Goal: Task Accomplishment & Management: Use online tool/utility

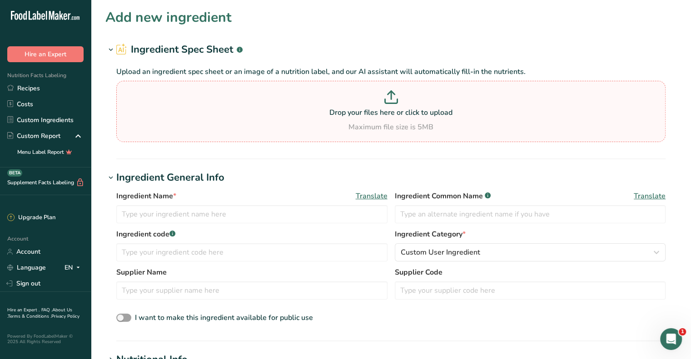
click at [401, 105] on p at bounding box center [391, 98] width 545 height 17
click at [401, 105] on input "Drop your files here or click to upload Maximum file size is 5MB" at bounding box center [390, 111] width 549 height 61
type input "C:\fakepath\[DATE] PYL-DI38-0050_IQF 3-8 X 3-8 Diced Yellow Peppers HFG_SPEC_.d…"
click at [400, 114] on p "Drop your files here or click to upload" at bounding box center [391, 112] width 545 height 11
click at [400, 114] on input "Drop your files here or click to upload Maximum file size is 5MB" at bounding box center [390, 111] width 549 height 61
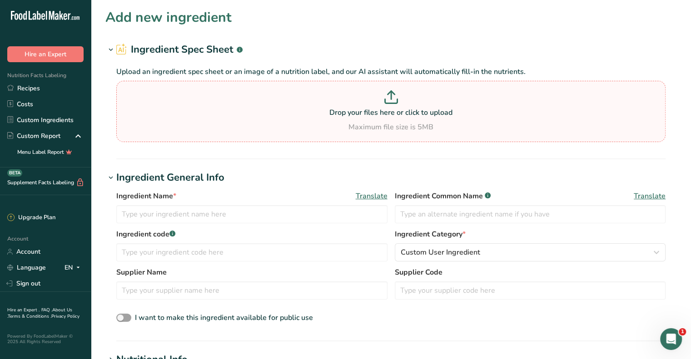
type input "C:\fakepath\[DATE] PYL-DI38-0050_IQF 3-8 X 3-8 Diced Yellow Peppers HFG_SPEC_.d…"
click at [403, 113] on p "Drop your files here or click to upload" at bounding box center [391, 112] width 545 height 11
click at [403, 113] on input "Drop your files here or click to upload Maximum file size is 5MB" at bounding box center [390, 111] width 549 height 61
type input "C:\fakepath\IQF 3-8 X 3-8 Diced Yellow Peppers HFG_SPEC_.pdf"
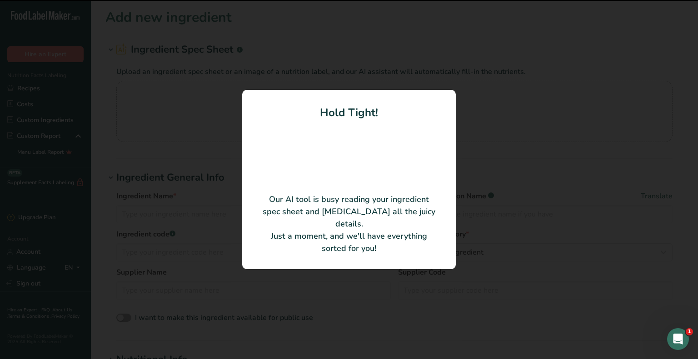
type input "IQF Diced Yellow Bell Peppers 3/8”"
type input "Harvest Food Group Inc."
type input "PYL-DI38-0050"
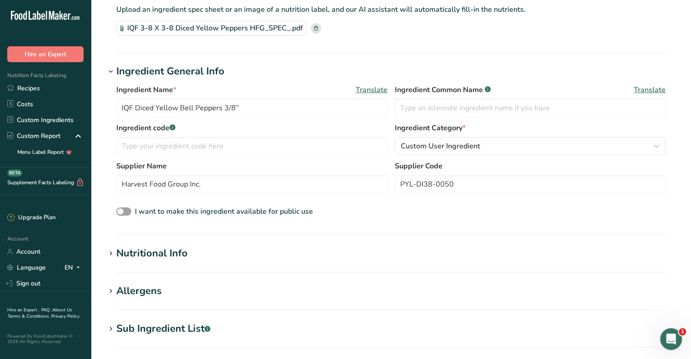
scroll to position [136, 0]
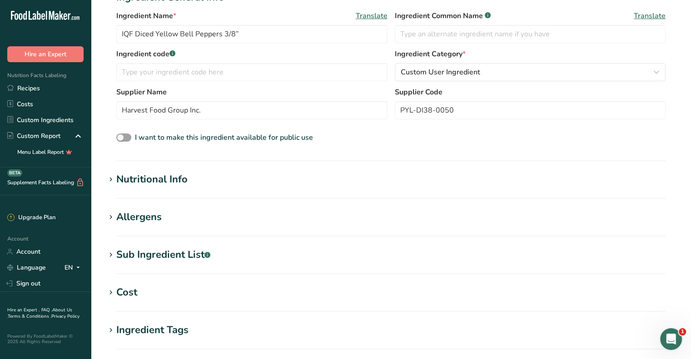
click at [152, 223] on div "Allergens" at bounding box center [138, 217] width 45 height 15
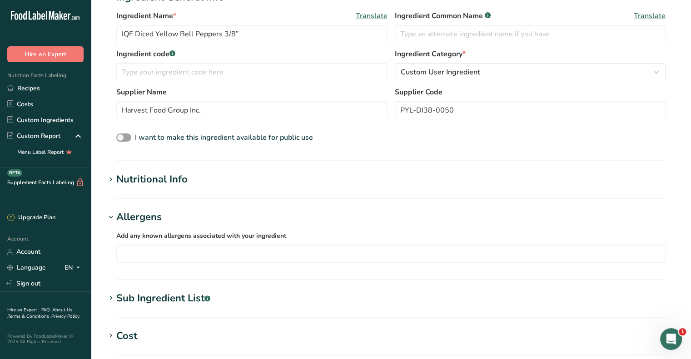
click at [167, 299] on div "Sub Ingredient List .a-a{fill:#347362;}.b-a{fill:#fff;}" at bounding box center [163, 298] width 94 height 15
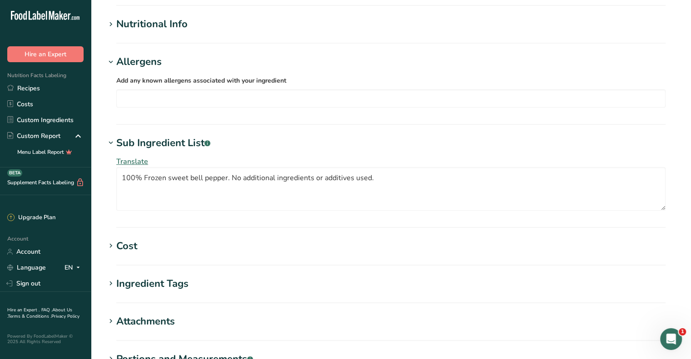
scroll to position [318, 0]
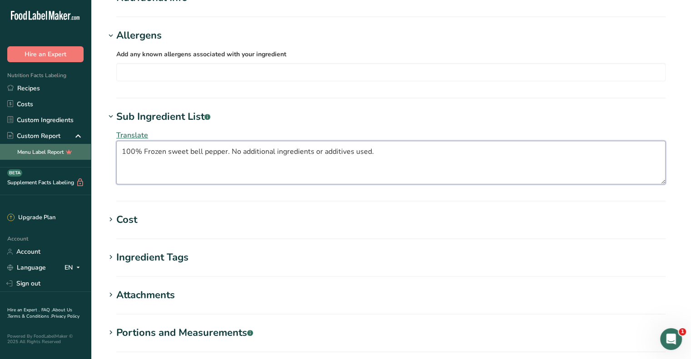
drag, startPoint x: 388, startPoint y: 149, endPoint x: 89, endPoint y: 155, distance: 299.9
click at [89, 155] on div ".a-20{fill:#fff;} Hire an Expert Nutrition Facts Labeling Recipes Costs Custom …" at bounding box center [345, 72] width 691 height 780
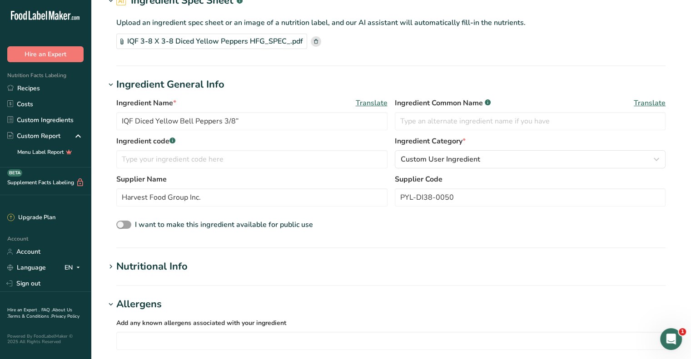
scroll to position [0, 0]
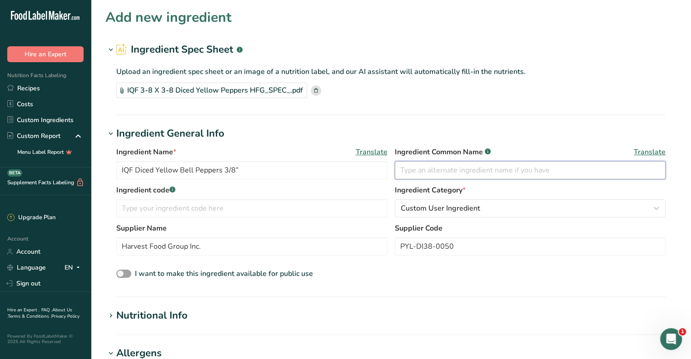
click at [466, 172] on input "text" at bounding box center [530, 170] width 271 height 18
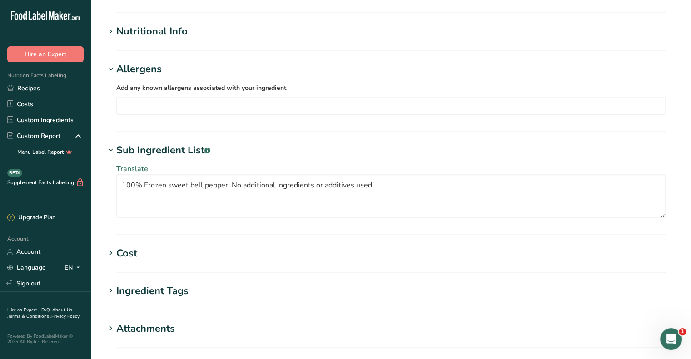
scroll to position [284, 0]
type input "YELLOW PEPPER"
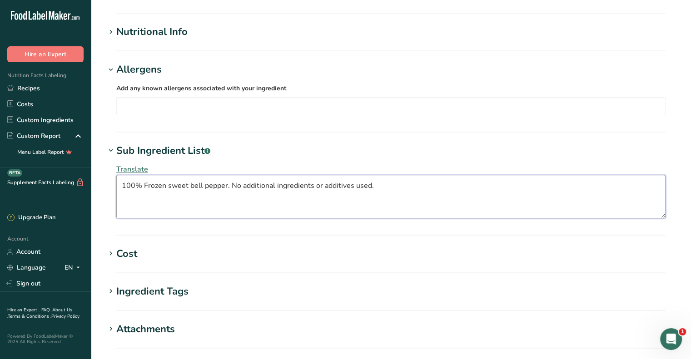
drag, startPoint x: 312, startPoint y: 190, endPoint x: 64, endPoint y: 197, distance: 247.2
click at [64, 197] on div ".a-20{fill:#fff;} Hire an Expert Nutrition Facts Labeling Recipes Costs Custom …" at bounding box center [345, 106] width 691 height 780
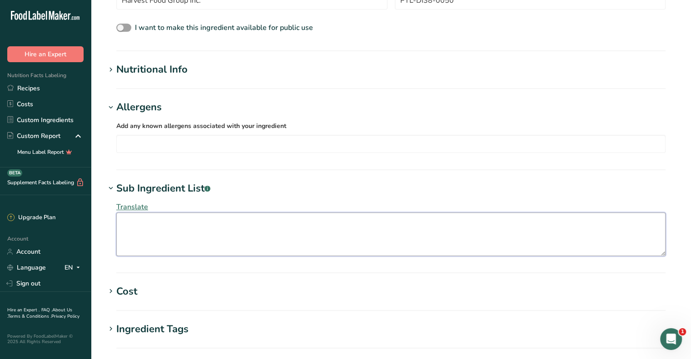
scroll to position [193, 0]
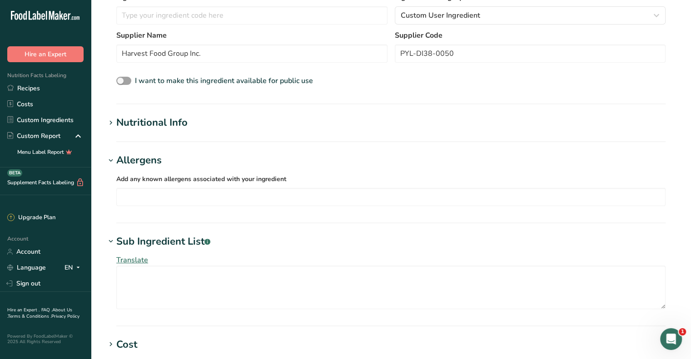
click at [164, 128] on div "Nutritional Info" at bounding box center [151, 122] width 71 height 15
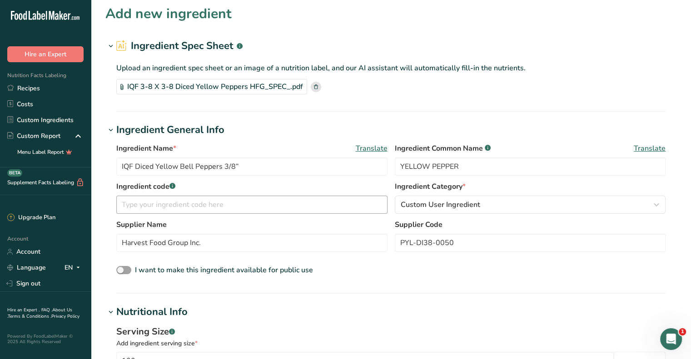
scroll to position [0, 0]
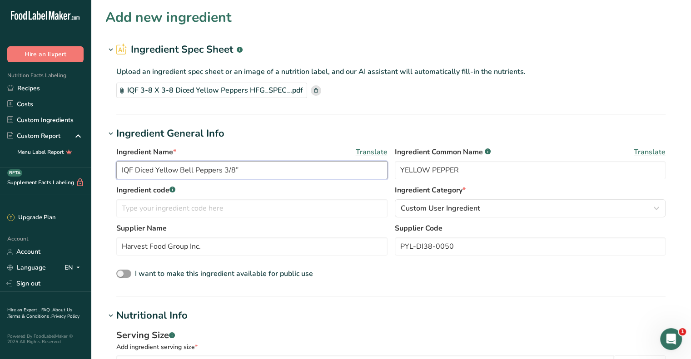
click at [123, 170] on input "IQF Diced Yellow Bell Peppers 3/8”" at bounding box center [251, 170] width 271 height 18
click at [121, 169] on input "IQF Diced Yellow Bell Peppers 3/8”" at bounding box center [251, 170] width 271 height 18
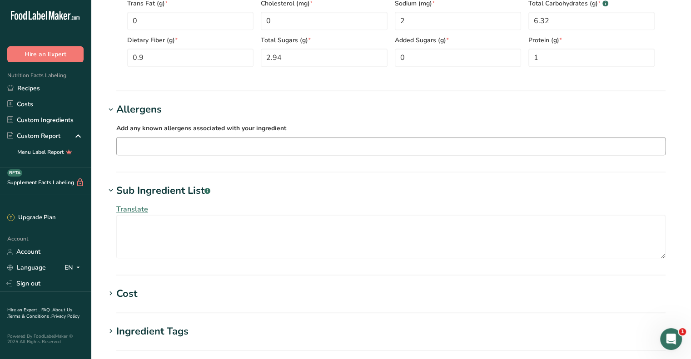
scroll to position [630, 0]
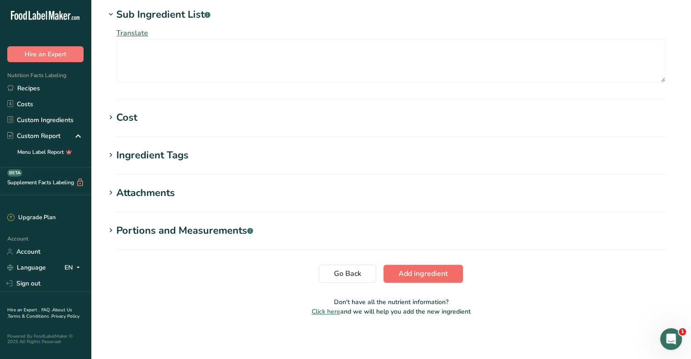
type input "Harvest Food Group IQF Diced Yellow Bell Peppers 3/8”"
click at [416, 276] on span "Add ingredient" at bounding box center [423, 273] width 50 height 11
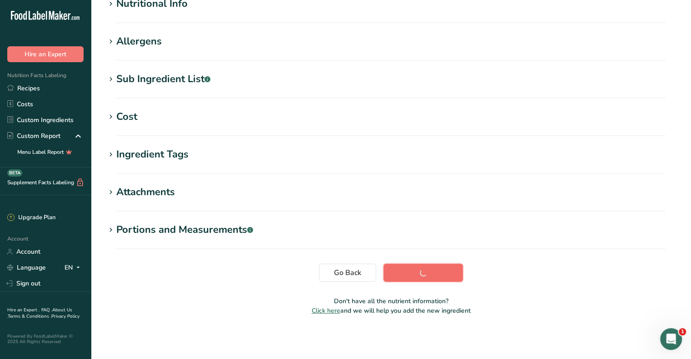
scroll to position [121, 0]
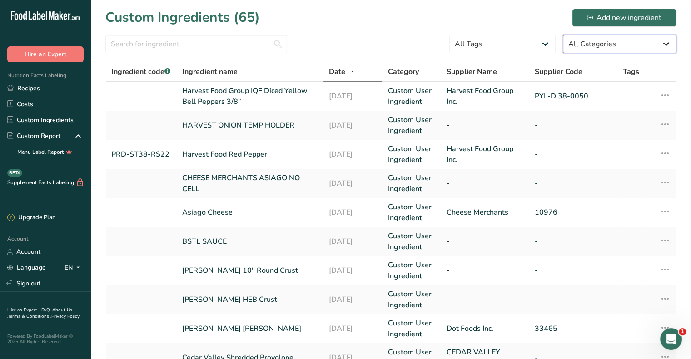
click at [665, 45] on select "All Categories [DEMOGRAPHIC_DATA]/[US_STATE][DEMOGRAPHIC_DATA] Foods Baby Foods…" at bounding box center [620, 44] width 114 height 18
click at [547, 44] on select "All Tags Source of Antioxidants [MEDICAL_DATA] Effect Source of Omega 3 Plant-b…" at bounding box center [502, 44] width 106 height 18
click at [630, 15] on div "Add new ingredient" at bounding box center [624, 17] width 74 height 11
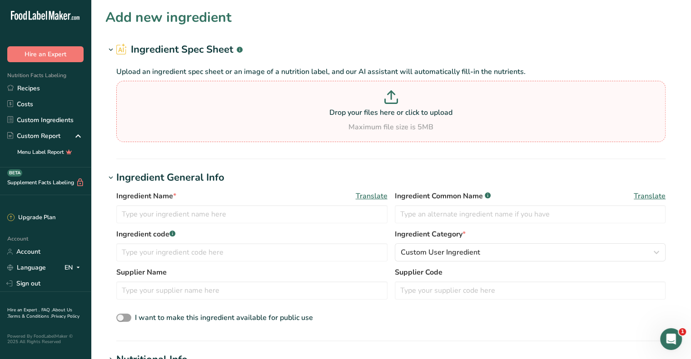
click at [396, 111] on p "Drop your files here or click to upload" at bounding box center [391, 112] width 545 height 11
click at [396, 111] on input "Drop your files here or click to upload Maximum file size is 5MB" at bounding box center [390, 111] width 549 height 61
type input "C:\fakepath\IQF Diced Red Peppers 3-8.pdf"
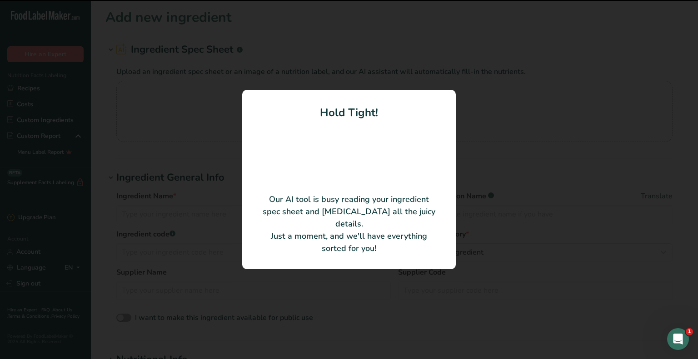
type input "Red Bell Peppers"
type input "PRD-DI38-0050"
type input "Harvest Food Group Inc."
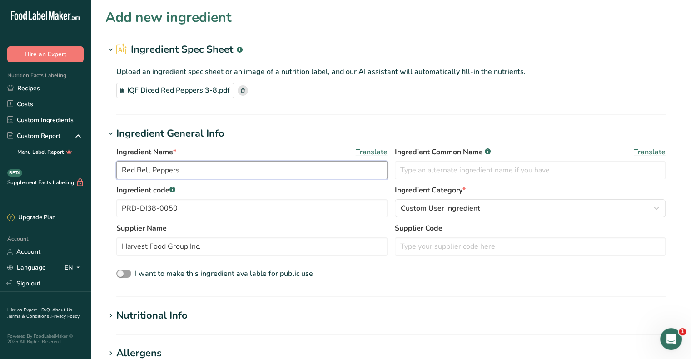
drag, startPoint x: 198, startPoint y: 170, endPoint x: 116, endPoint y: 170, distance: 82.2
click at [116, 170] on input "Red Bell Peppers" at bounding box center [251, 170] width 271 height 18
paste input "IQF Diced Red Peppers 3/8”"
type input "Harvest Food Group IQF Diced Red Peppers 3/8”"
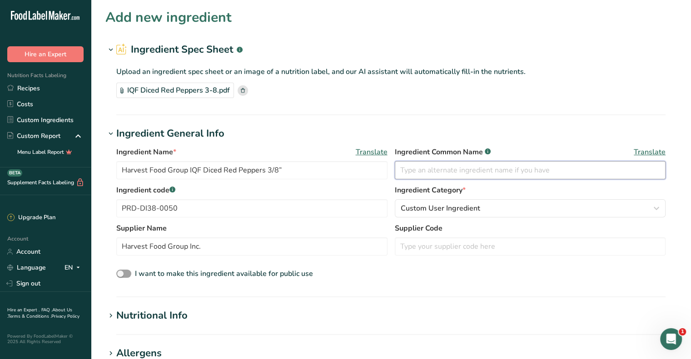
click at [425, 171] on input "text" at bounding box center [530, 170] width 271 height 18
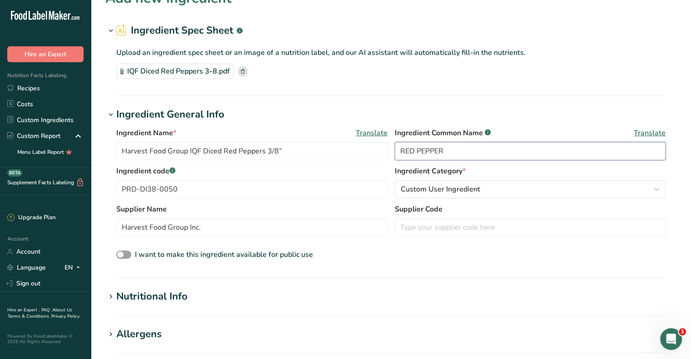
scroll to position [227, 0]
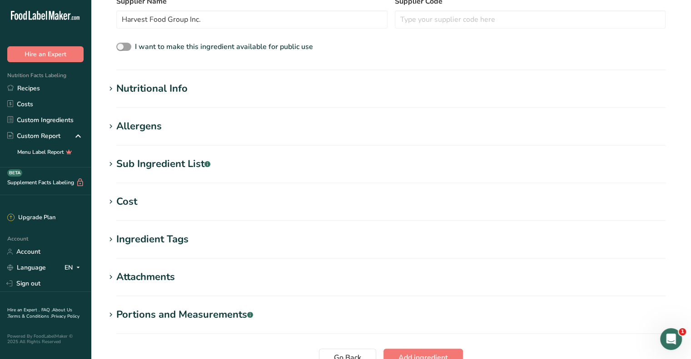
type input "RED PEPPER"
click at [177, 165] on div "Sub Ingredient List .a-a{fill:#347362;}.b-a{fill:#fff;}" at bounding box center [163, 164] width 94 height 15
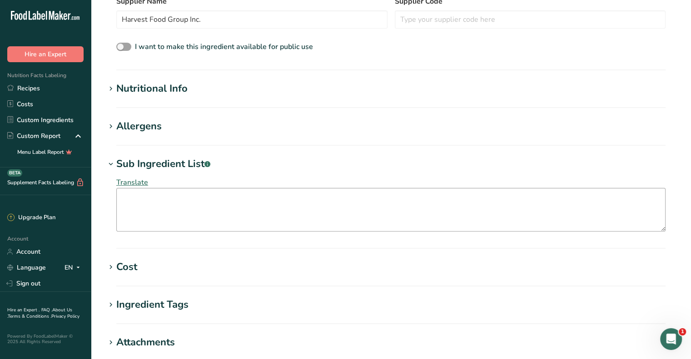
scroll to position [136, 0]
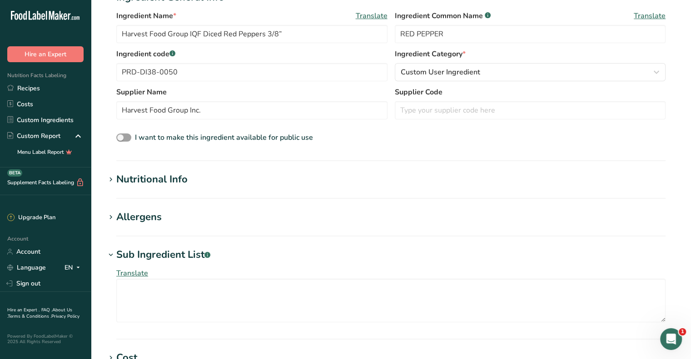
click at [165, 179] on div "Nutritional Info" at bounding box center [151, 179] width 71 height 15
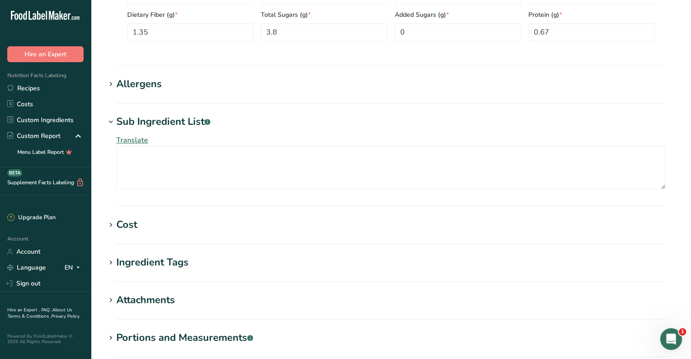
scroll to position [587, 0]
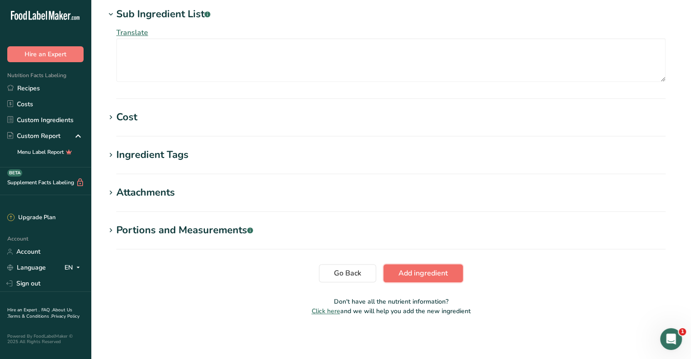
click at [432, 277] on span "Add ingredient" at bounding box center [423, 273] width 50 height 11
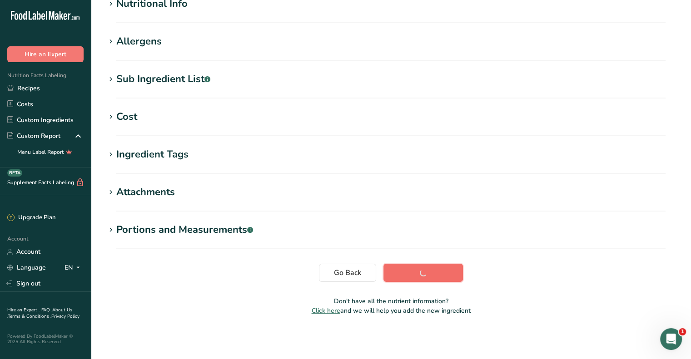
scroll to position [121, 0]
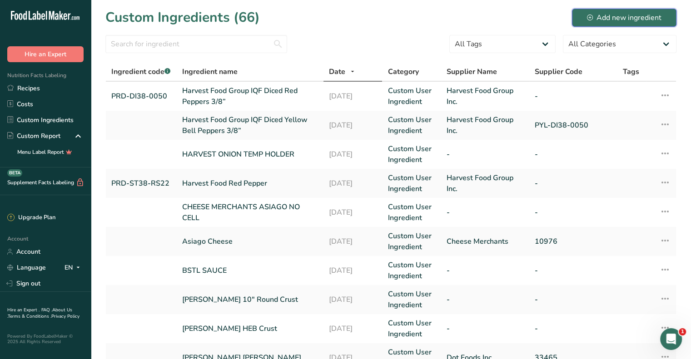
click at [626, 18] on div "Add new ingredient" at bounding box center [624, 17] width 74 height 11
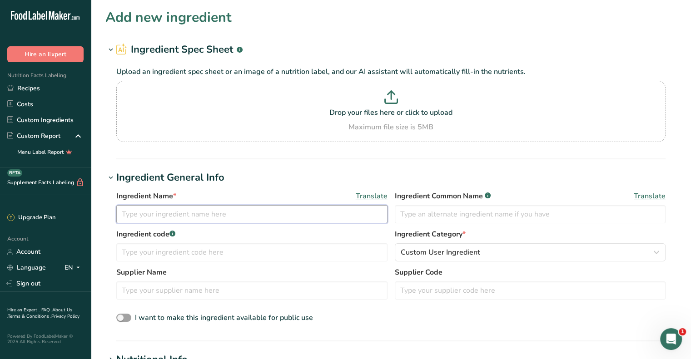
click at [226, 216] on input "text" at bounding box center [251, 214] width 271 height 18
paste input "IQF Onion 3/8 Strip"
click at [162, 214] on input "IQF Onion 3/8 Strip" at bounding box center [251, 214] width 271 height 18
click at [121, 214] on input "IQF Onion 3-8 Strip" at bounding box center [251, 214] width 271 height 18
type input "Harvest Food Group IQF Onion 3-8 Strip"
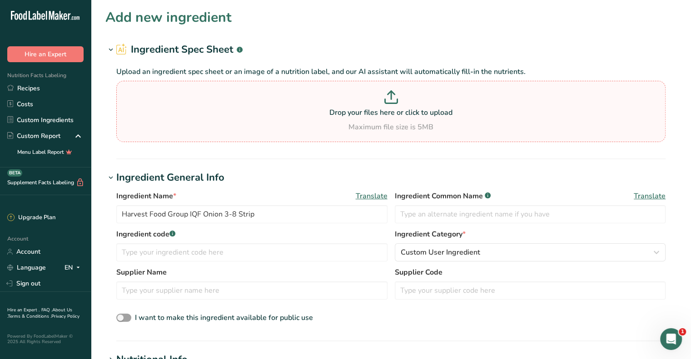
click at [357, 109] on p "Drop your files here or click to upload" at bounding box center [391, 112] width 545 height 11
click at [357, 109] on input "Drop your files here or click to upload Maximum file size is 5MB" at bounding box center [390, 111] width 549 height 61
type input "C:\fakepath\Harvest Food Group IQF Onion 3-8 Strip.pdf"
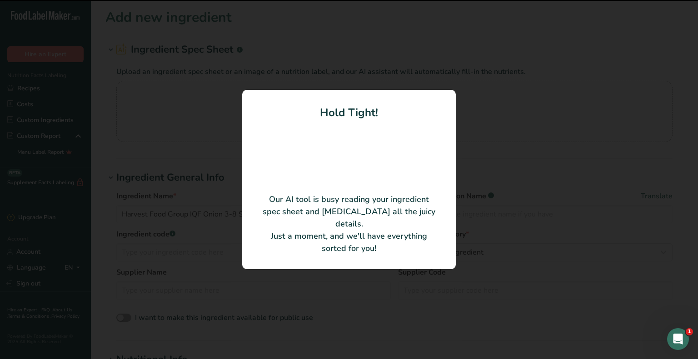
type input "IQF Onion 3/8 Strip"
type input "Harvest Food Group Inc."
type input "ONI-ST38-0040"
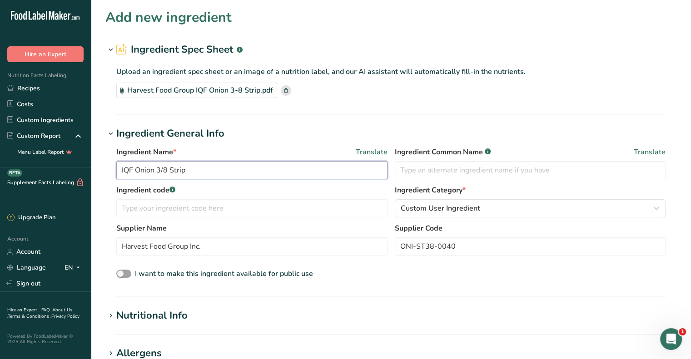
click at [163, 169] on input "IQF Onion 3/8 Strip" at bounding box center [251, 170] width 271 height 18
type input "IQF Onion 3/8 Strip"
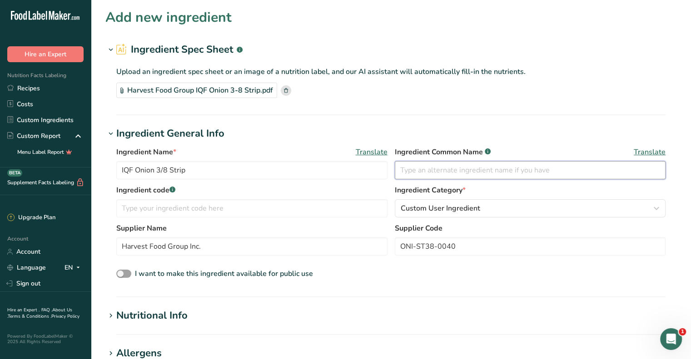
click at [445, 172] on input "text" at bounding box center [530, 170] width 271 height 18
type input "ONION"
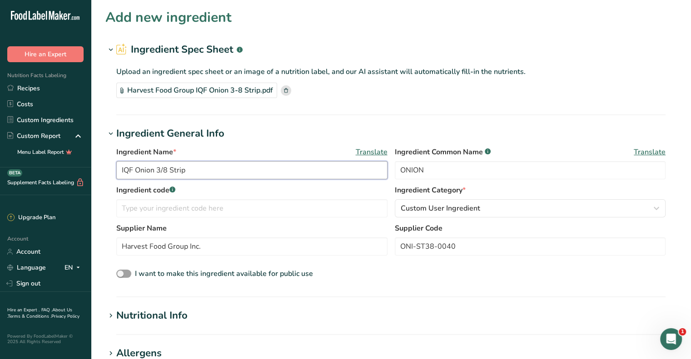
click at [123, 172] on input "IQF Onion 3/8 Strip" at bounding box center [251, 170] width 271 height 18
click at [122, 172] on input "IQF Onion 3/8 Strip" at bounding box center [251, 170] width 271 height 18
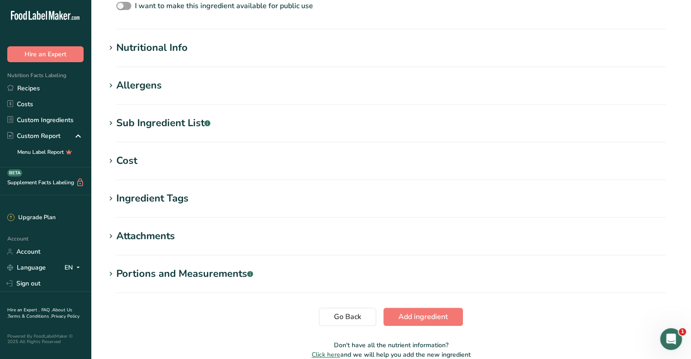
scroll to position [273, 0]
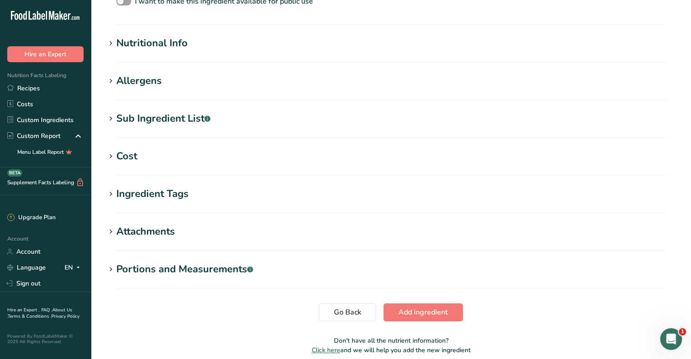
type input "Harvest Food Group IQF Onion 3/8 Strip"
click at [153, 117] on div "Sub Ingredient List .a-a{fill:#347362;}.b-a{fill:#fff;}" at bounding box center [163, 118] width 94 height 15
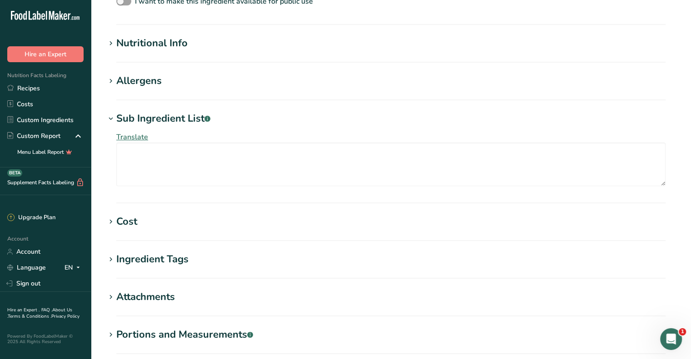
click at [153, 117] on div "Sub Ingredient List .a-a{fill:#347362;}.b-a{fill:#fff;}" at bounding box center [163, 118] width 94 height 15
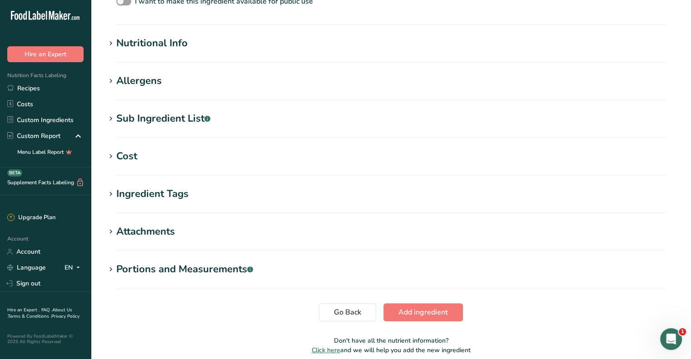
click at [153, 91] on section "Allergens Add any known allergens associated with your ingredient Soy Tree Nuts…" at bounding box center [390, 87] width 571 height 27
click at [159, 44] on div "Nutritional Info" at bounding box center [151, 43] width 71 height 15
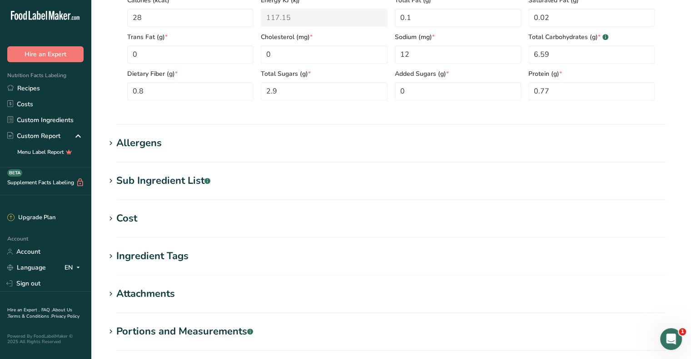
scroll to position [500, 0]
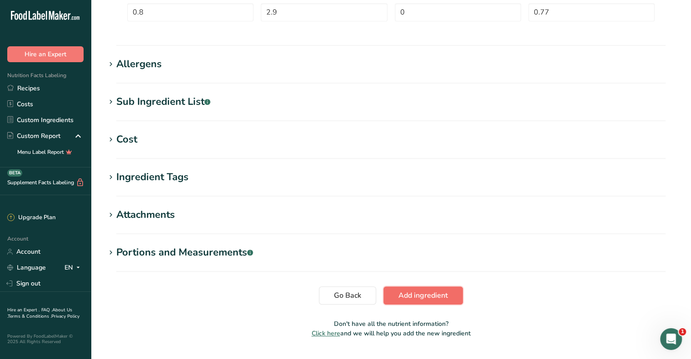
click at [431, 298] on span "Add ingredient" at bounding box center [423, 295] width 50 height 11
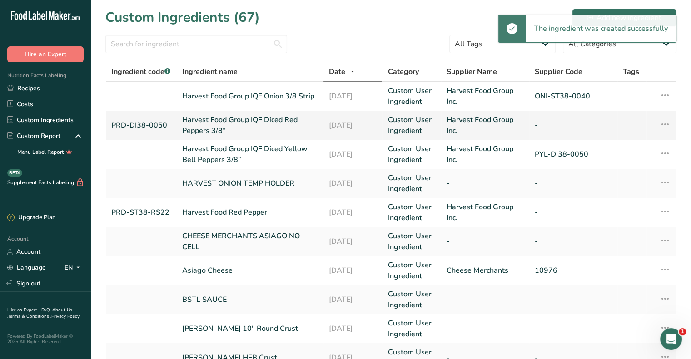
click at [243, 122] on link "Harvest Food Group IQF Diced Red Peppers 3/8”" at bounding box center [250, 125] width 136 height 22
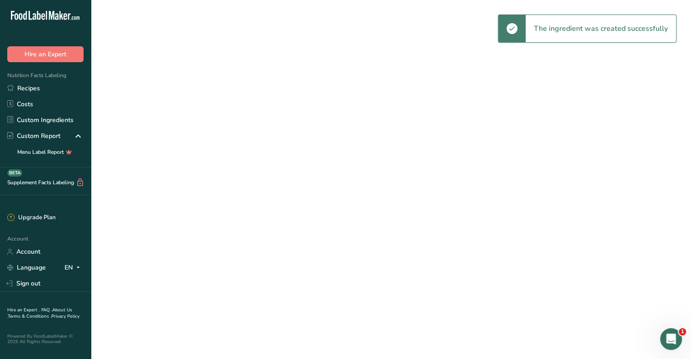
click at [243, 122] on link "Harvest Food Group IQF Diced Red Peppers 3/8”" at bounding box center [250, 125] width 136 height 22
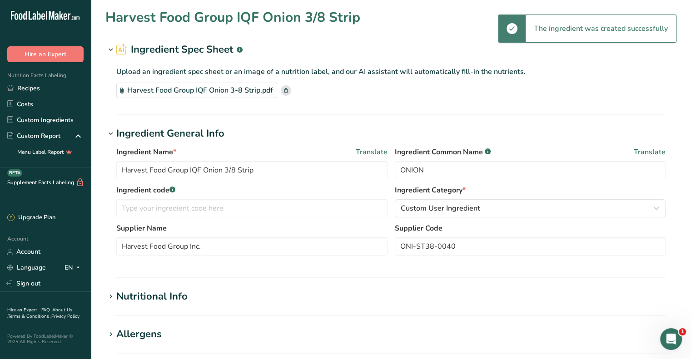
type input "Harvest Food Group IQF Diced Red Peppers 3/8”"
type input "RED PEPPER"
type input "PRD-DI38-0050"
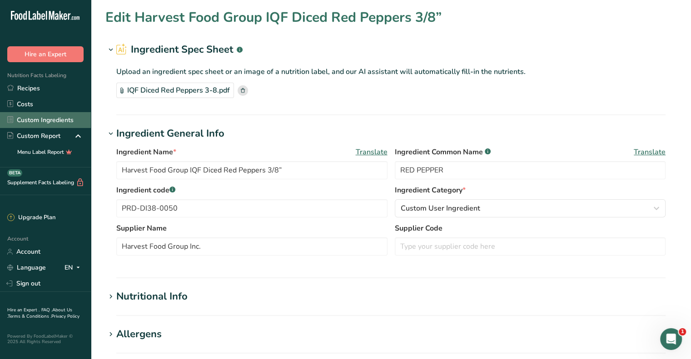
click at [45, 123] on link "Custom Ingredients" at bounding box center [45, 120] width 91 height 16
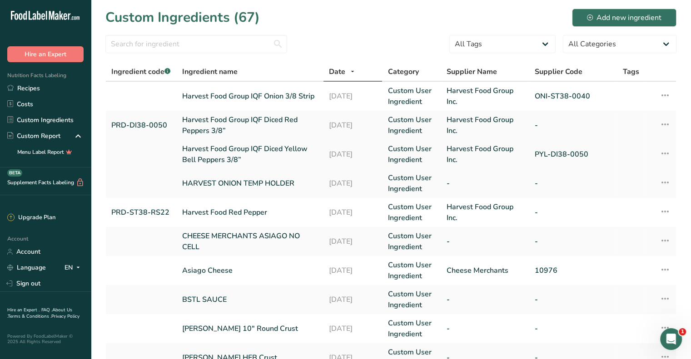
click at [269, 160] on link "Harvest Food Group IQF Diced Yellow Bell Peppers 3/8”" at bounding box center [250, 155] width 136 height 22
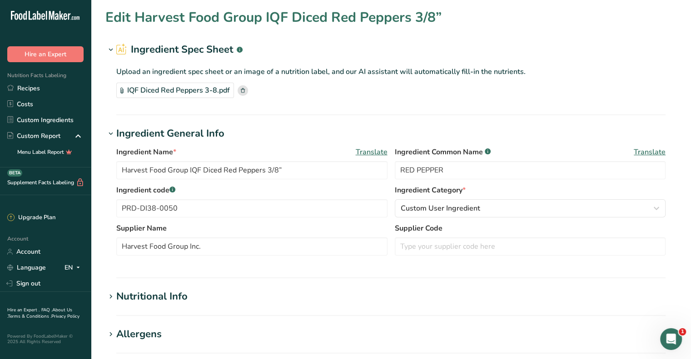
type input "Harvest Food Group IQF Diced Yellow Bell Peppers 3/8”"
type input "YELLOW PEPPER"
type input "PYL-DI38-0050"
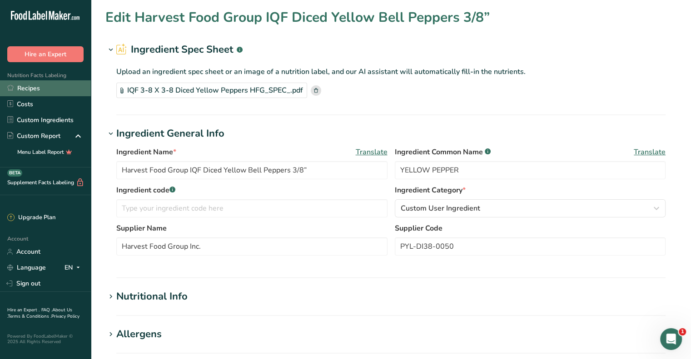
click at [24, 85] on link "Recipes" at bounding box center [45, 88] width 91 height 16
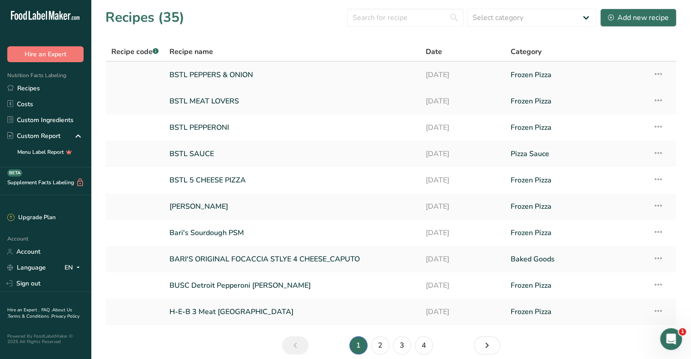
click at [210, 78] on link "BSTL PEPPERS & ONION" at bounding box center [291, 74] width 245 height 19
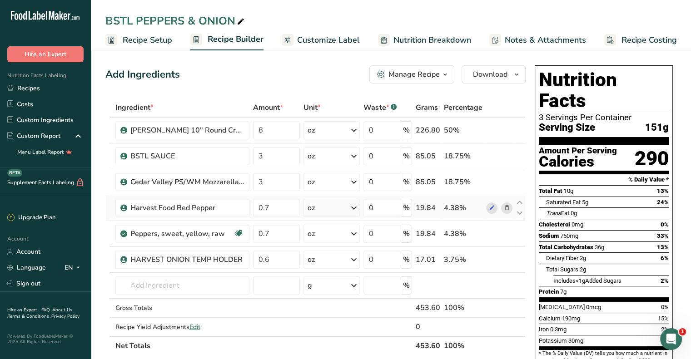
click at [505, 207] on icon at bounding box center [506, 208] width 6 height 10
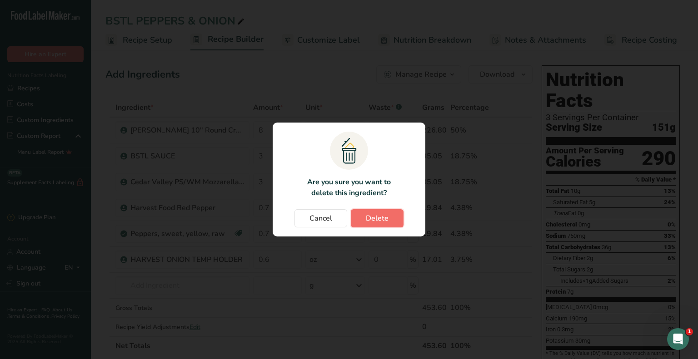
click at [365, 215] on button "Delete" at bounding box center [377, 218] width 53 height 18
type input "0.6"
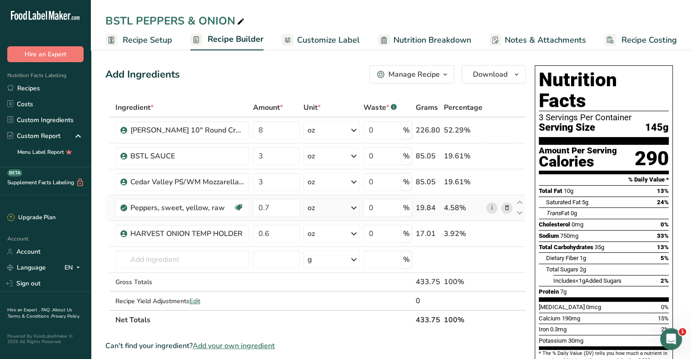
click at [506, 207] on icon at bounding box center [506, 208] width 6 height 10
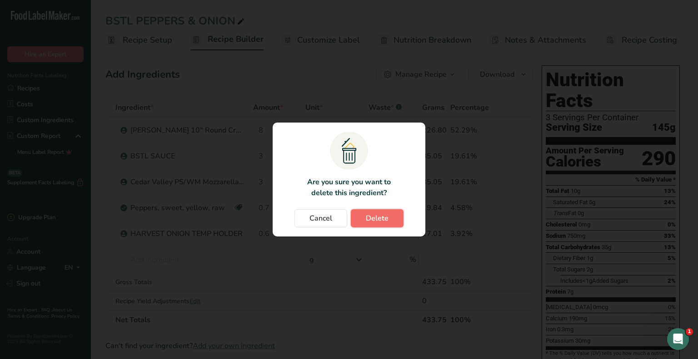
click at [372, 219] on span "Delete" at bounding box center [377, 218] width 23 height 11
type input "0.6"
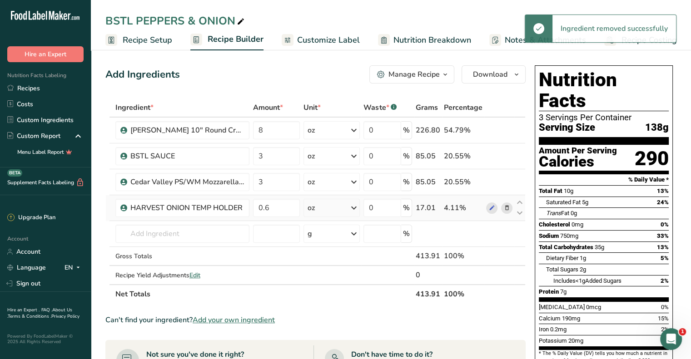
click at [507, 206] on icon at bounding box center [506, 208] width 6 height 10
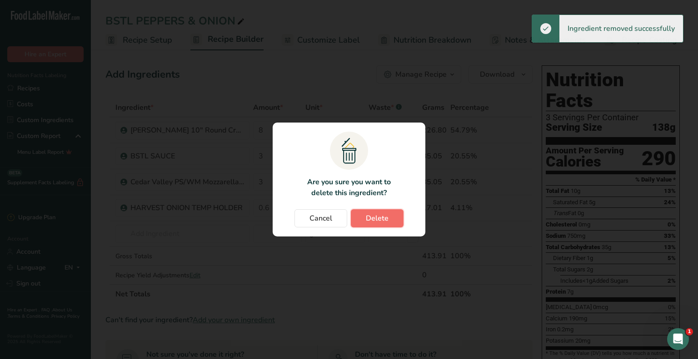
click at [371, 218] on span "Delete" at bounding box center [377, 218] width 23 height 11
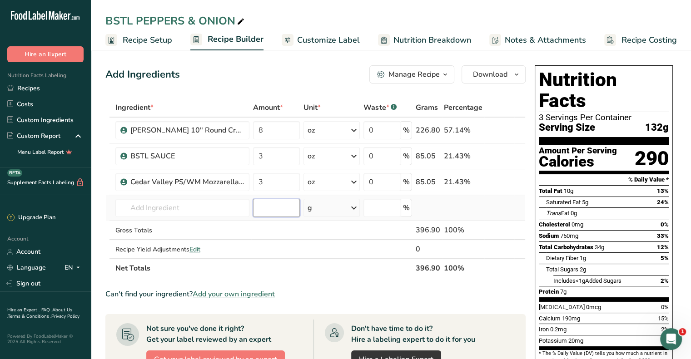
click at [265, 208] on input "number" at bounding box center [276, 208] width 47 height 18
type input "0.7"
click at [167, 208] on input "text" at bounding box center [182, 208] width 134 height 18
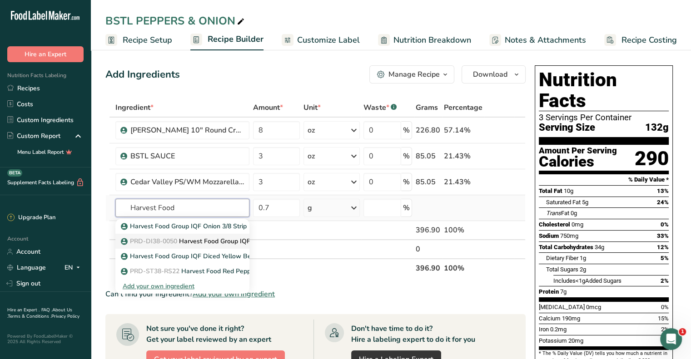
type input "Harvest Food"
click at [184, 241] on p "PRD-DI38-0050 Harvest Food Group IQF Diced Red Peppers 3/8”" at bounding box center [222, 242] width 199 height 10
type input "Harvest Food Group IQF Diced Red Peppers 3/8”"
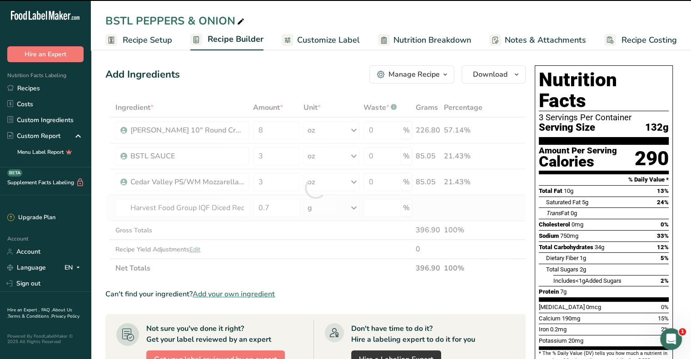
type input "0"
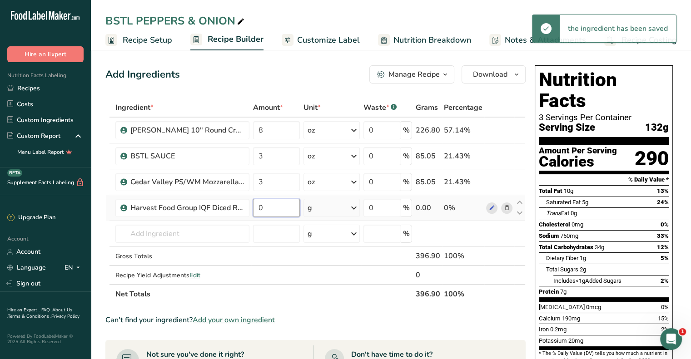
click at [272, 207] on input "0" at bounding box center [276, 208] width 47 height 18
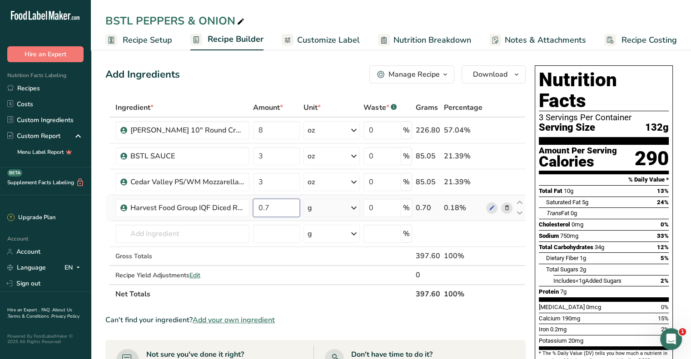
type input "0.7"
click at [342, 210] on div "Ingredient * Amount * Unit * Waste * .a-a{fill:#347362;}.b-a{fill:#fff;} Grams …" at bounding box center [315, 201] width 420 height 206
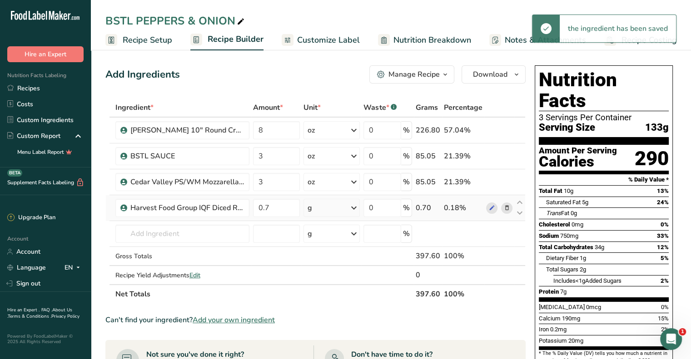
click at [357, 211] on icon at bounding box center [353, 208] width 11 height 16
click at [333, 343] on div "See more" at bounding box center [347, 347] width 76 height 10
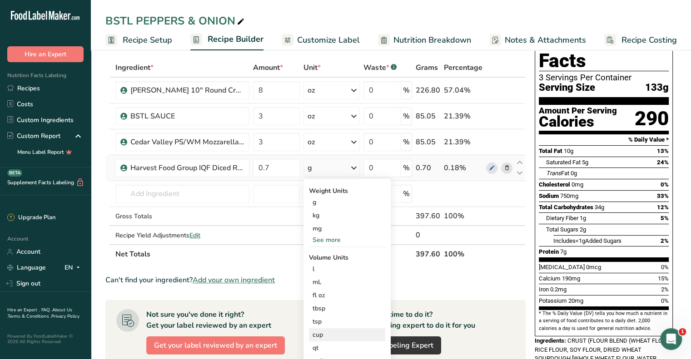
scroll to position [91, 0]
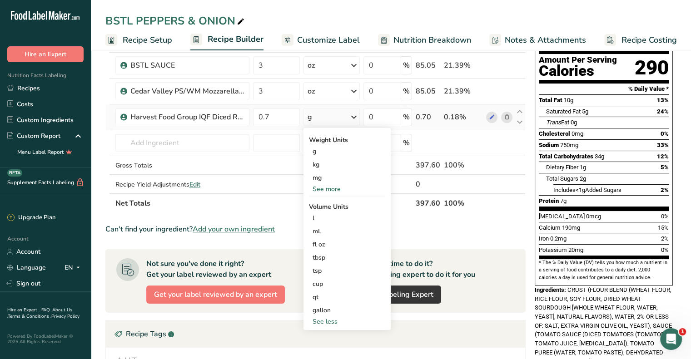
click at [342, 186] on div "See more" at bounding box center [347, 189] width 76 height 10
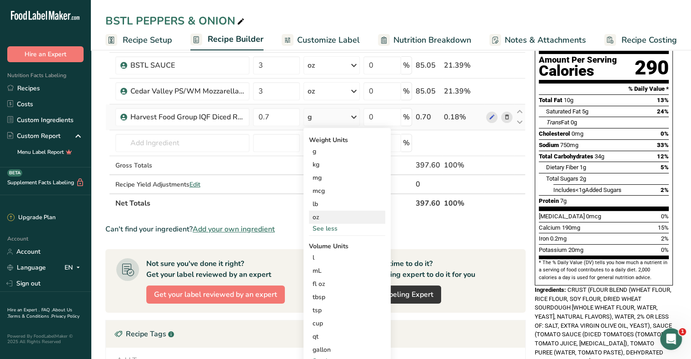
click at [326, 216] on div "oz" at bounding box center [347, 217] width 76 height 13
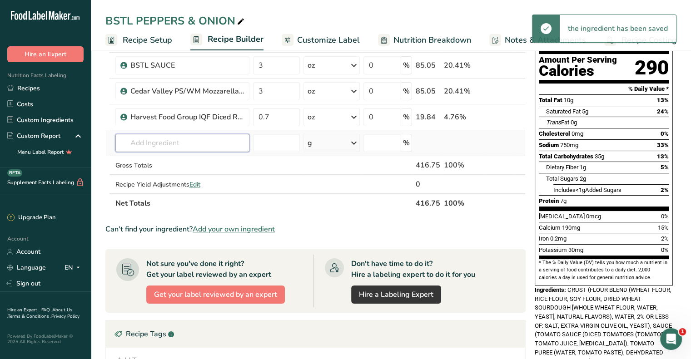
click at [187, 139] on input "text" at bounding box center [182, 143] width 134 height 18
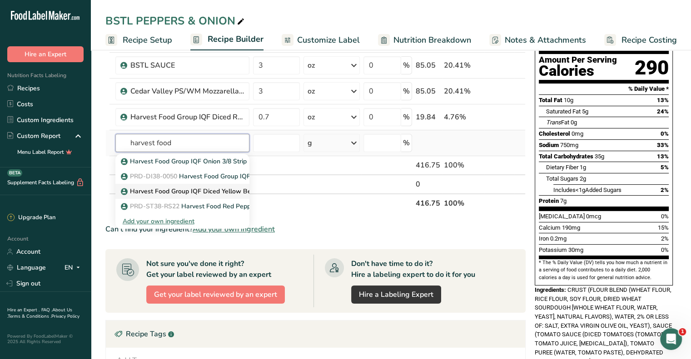
type input "harvest food"
click at [204, 188] on p "Harvest Food Group IQF Diced Yellow Bell Peppers 3/8”" at bounding box center [209, 192] width 172 height 10
type input "Harvest Food Group IQF Diced Yellow Bell Peppers 3/8”"
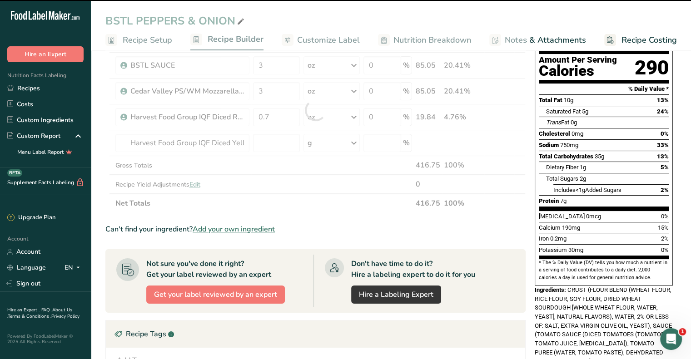
type input "0"
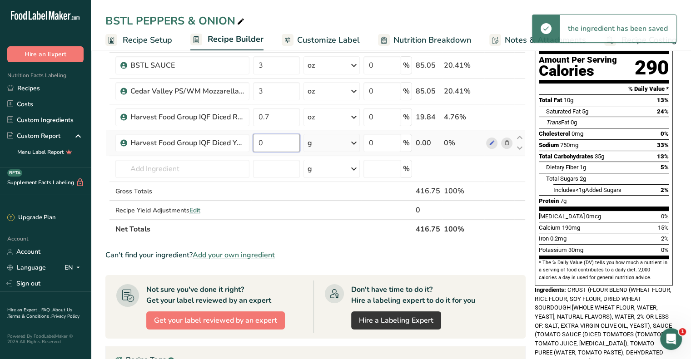
click at [293, 143] on input "0" at bounding box center [276, 143] width 47 height 18
type input "0.7"
click at [362, 147] on div "Ingredient * Amount * Unit * Waste * .a-a{fill:#347362;}.b-a{fill:#fff;} Grams …" at bounding box center [315, 123] width 420 height 232
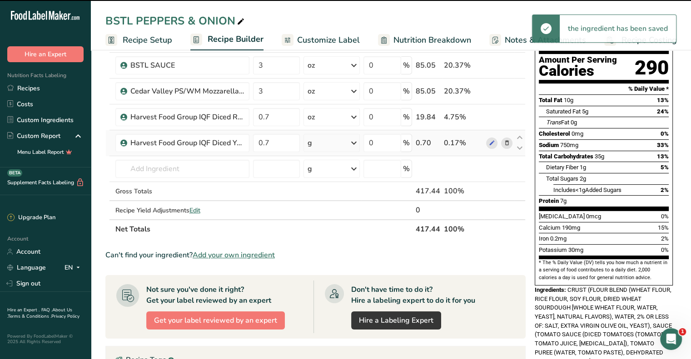
click at [357, 144] on icon at bounding box center [353, 143] width 11 height 16
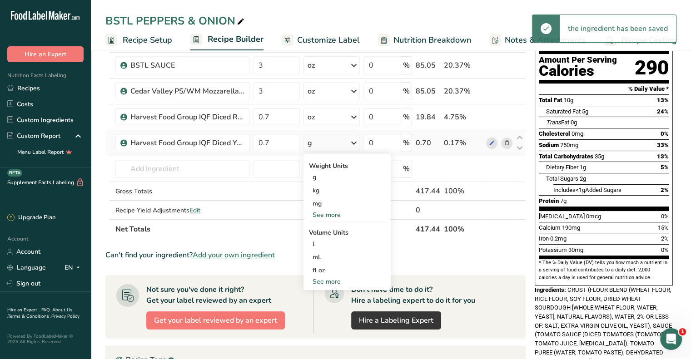
click at [335, 216] on div "See more" at bounding box center [347, 215] width 76 height 10
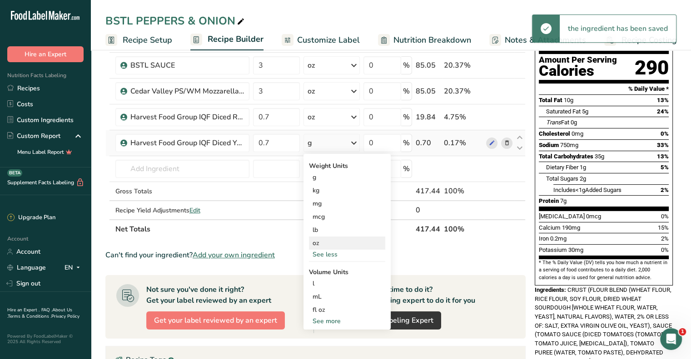
click at [332, 239] on div "oz" at bounding box center [347, 243] width 76 height 13
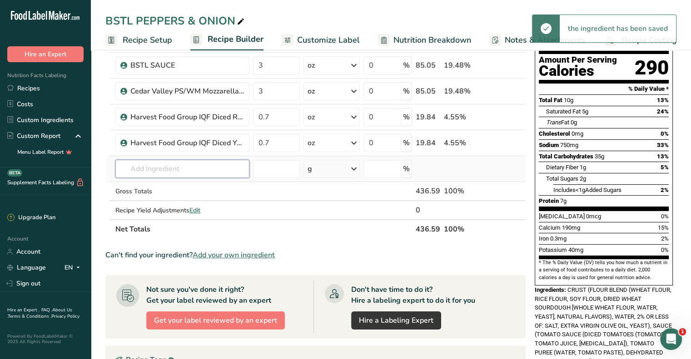
click at [209, 163] on input "text" at bounding box center [182, 169] width 134 height 18
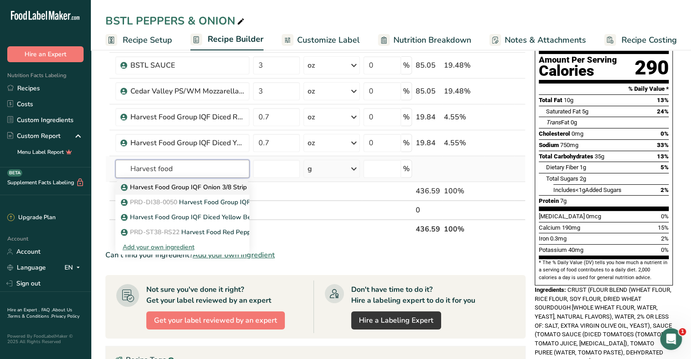
type input "Harvest food"
click at [230, 192] on link "Harvest Food Group IQF Onion 3/8 Strip" at bounding box center [182, 187] width 134 height 15
type input "Harvest Food Group IQF Onion 3/8 Strip"
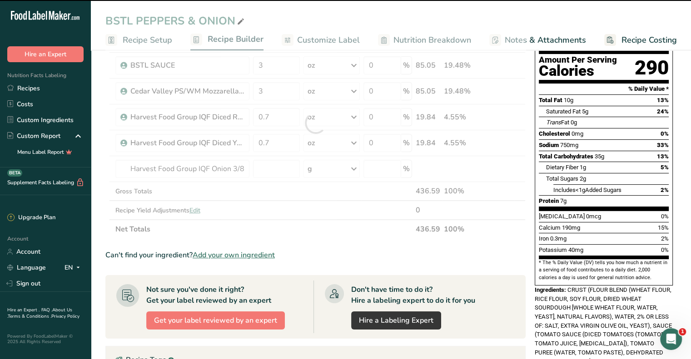
type input "0"
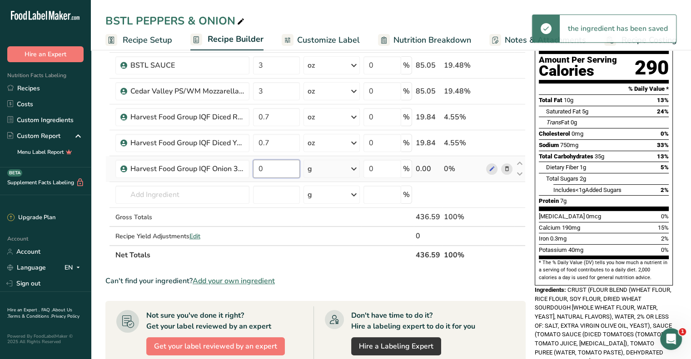
click at [272, 169] on input "0" at bounding box center [276, 169] width 47 height 18
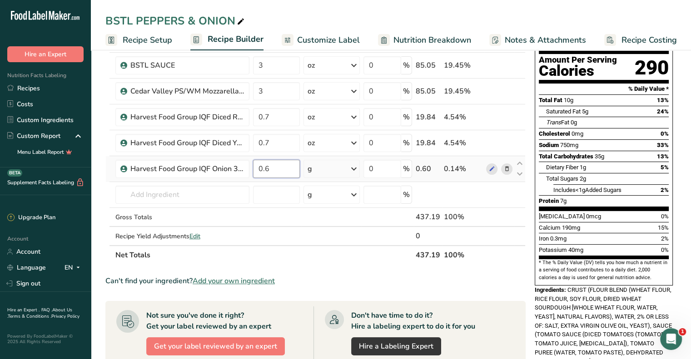
type input "0.6"
click at [353, 165] on div "Ingredient * Amount * Unit * Waste * .a-a{fill:#347362;}.b-a{fill:#fff;} Grams …" at bounding box center [315, 136] width 420 height 258
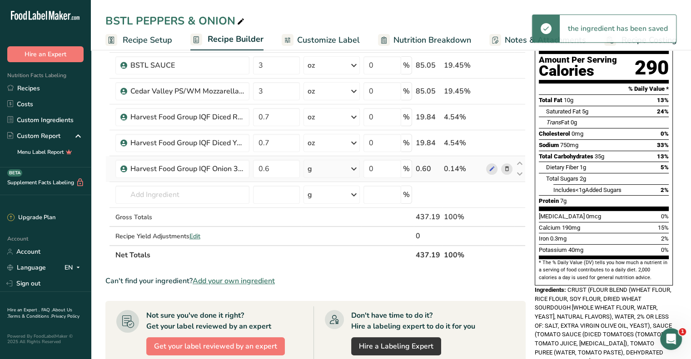
click at [353, 165] on icon at bounding box center [353, 169] width 11 height 16
click at [325, 244] on div "See more" at bounding box center [347, 241] width 76 height 10
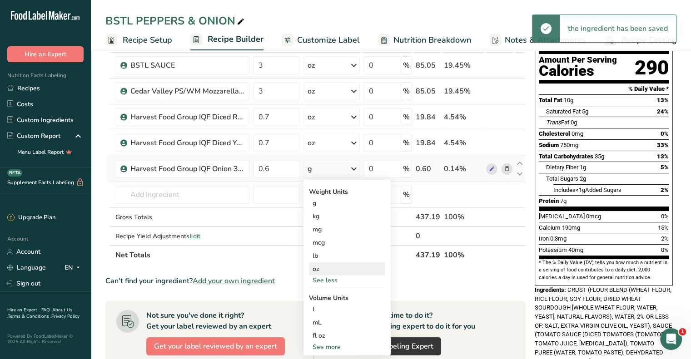
click at [325, 272] on div "oz" at bounding box center [347, 269] width 76 height 13
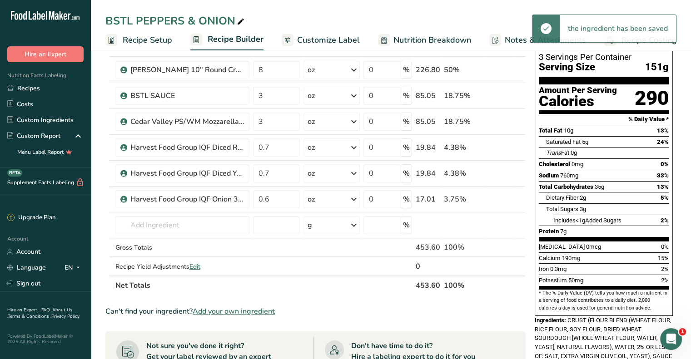
scroll to position [0, 0]
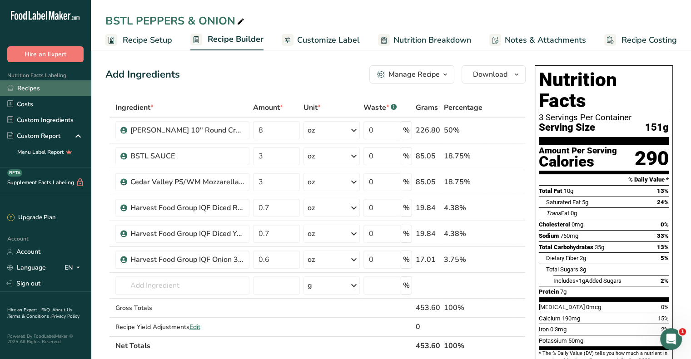
click at [42, 89] on link "Recipes" at bounding box center [45, 88] width 91 height 16
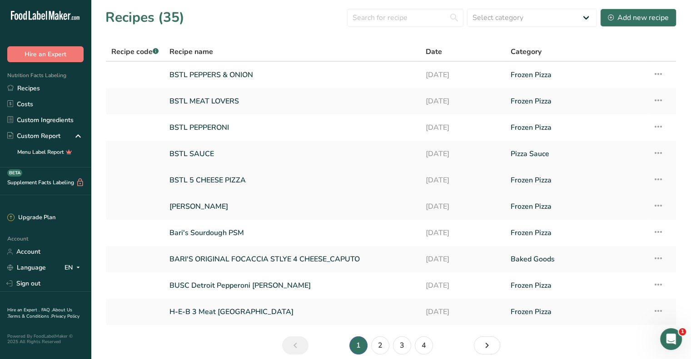
click at [209, 179] on link "BSTL 5 CHEESE PIZZA" at bounding box center [291, 180] width 245 height 19
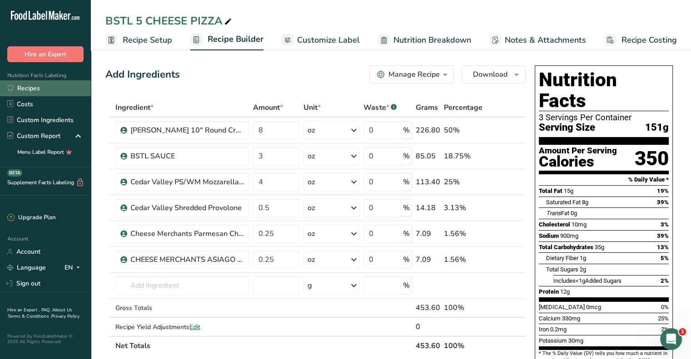
click at [47, 84] on link "Recipes" at bounding box center [45, 88] width 91 height 16
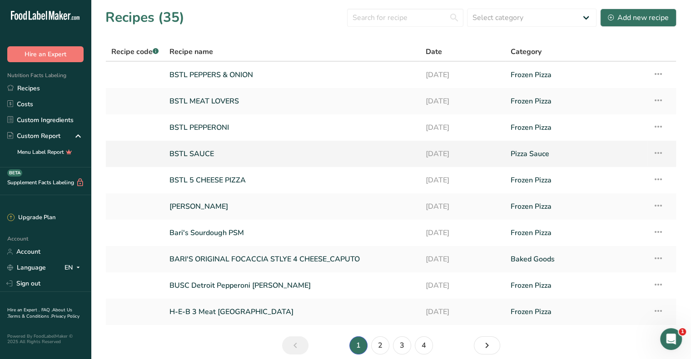
click at [202, 151] on link "BSTL SAUCE" at bounding box center [291, 153] width 245 height 19
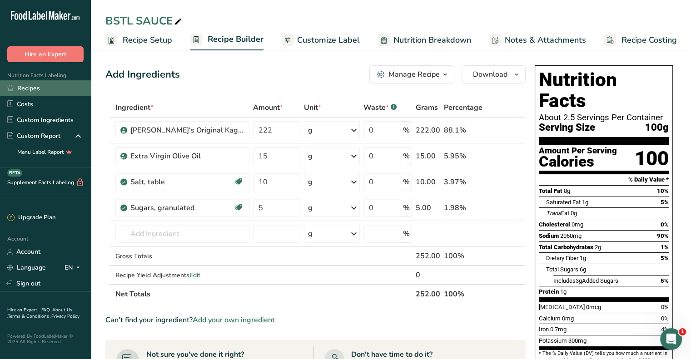
click at [28, 90] on link "Recipes" at bounding box center [45, 88] width 91 height 16
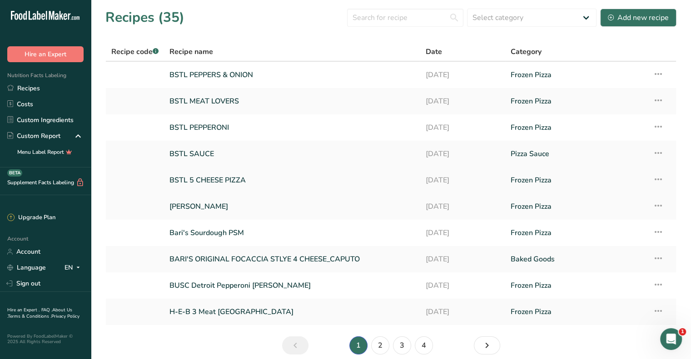
click at [205, 179] on link "BSTL 5 CHEESE PIZZA" at bounding box center [291, 180] width 245 height 19
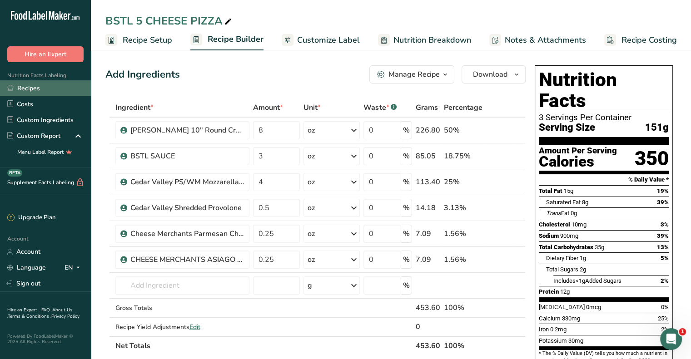
click at [26, 92] on link "Recipes" at bounding box center [45, 88] width 91 height 16
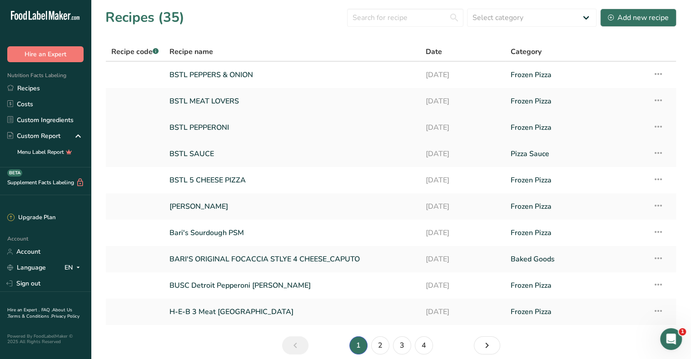
click at [196, 129] on link "BSTL PEPPERONI" at bounding box center [291, 127] width 245 height 19
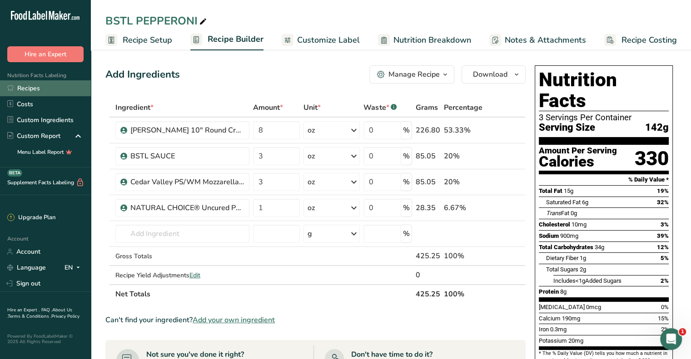
click at [47, 92] on link "Recipes" at bounding box center [45, 88] width 91 height 16
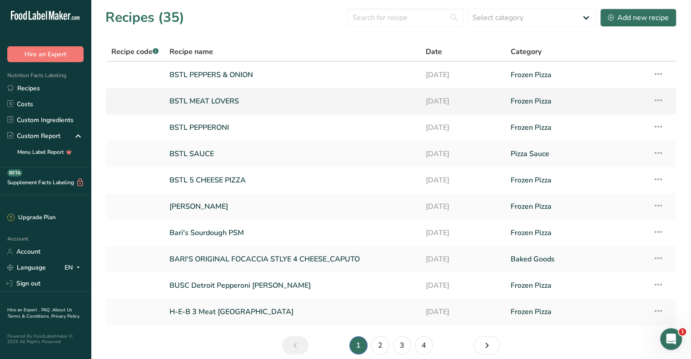
click at [222, 102] on link "BSTL MEAT LOVERS" at bounding box center [291, 101] width 245 height 19
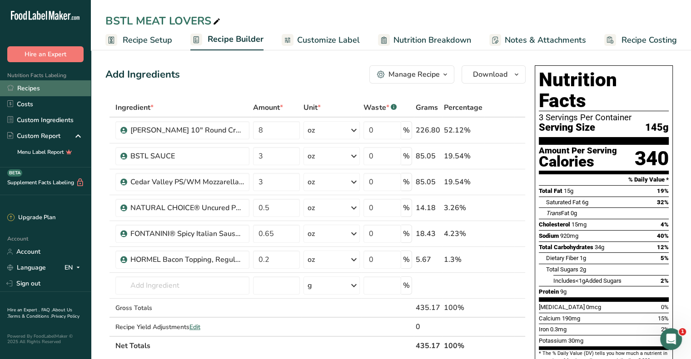
click at [45, 87] on link "Recipes" at bounding box center [45, 88] width 91 height 16
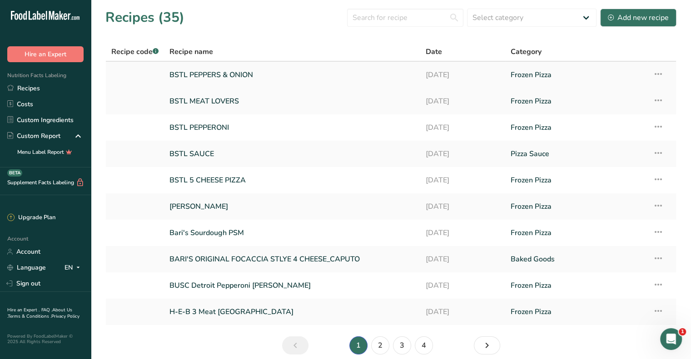
click at [226, 75] on link "BSTL PEPPERS & ONION" at bounding box center [291, 74] width 245 height 19
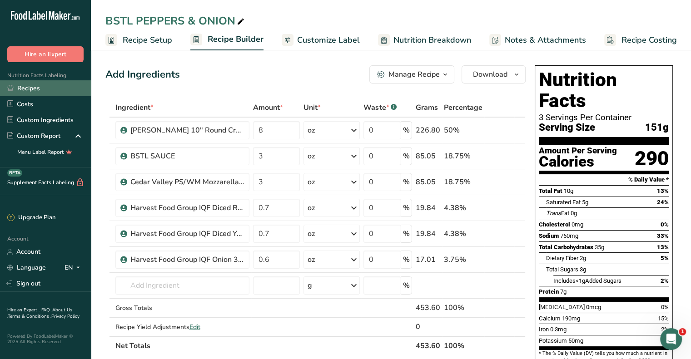
click at [45, 89] on link "Recipes" at bounding box center [45, 88] width 91 height 16
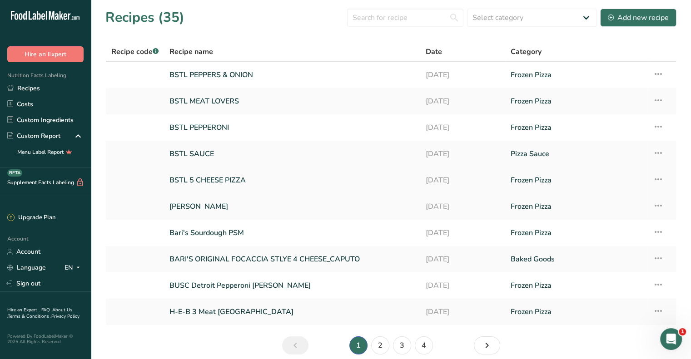
click at [225, 183] on link "BSTL 5 CHEESE PIZZA" at bounding box center [291, 180] width 245 height 19
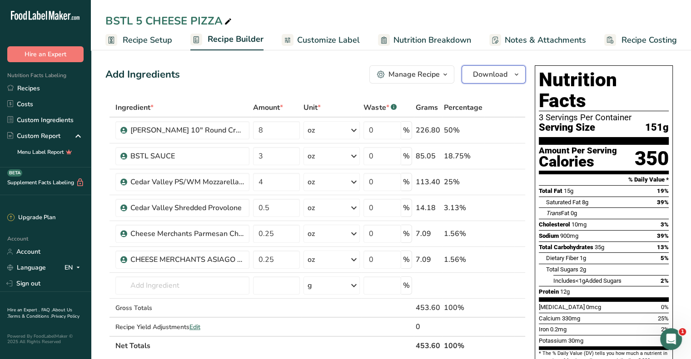
click at [509, 77] on button "Download" at bounding box center [493, 74] width 64 height 18
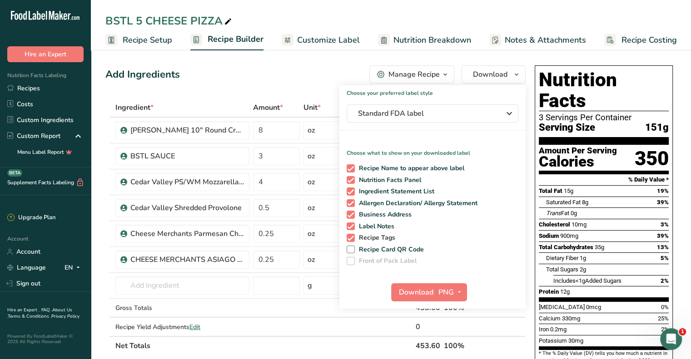
click at [350, 238] on span at bounding box center [351, 238] width 8 height 8
click at [350, 238] on input "Recipe Tags" at bounding box center [350, 238] width 6 height 6
checkbox input "false"
click at [353, 225] on span at bounding box center [351, 227] width 8 height 8
click at [352, 225] on input "Label Notes" at bounding box center [350, 226] width 6 height 6
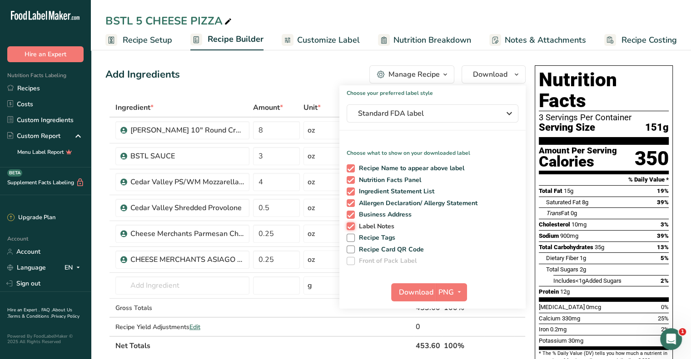
checkbox input "false"
click at [354, 215] on span at bounding box center [351, 215] width 8 height 8
click at [352, 215] on input "Business Address" at bounding box center [350, 215] width 6 height 6
checkbox input "false"
click at [353, 203] on span at bounding box center [351, 203] width 8 height 8
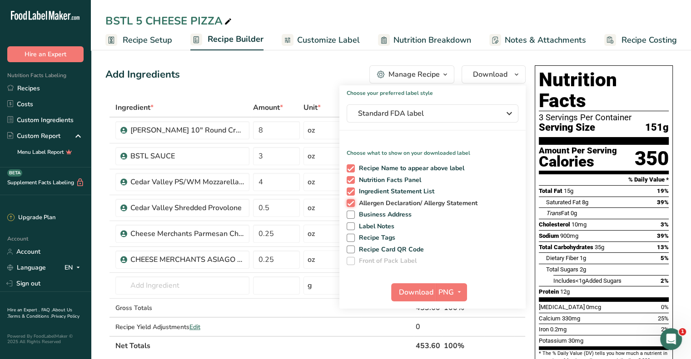
click at [352, 203] on input "Allergen Declaration/ Allergy Statement" at bounding box center [350, 203] width 6 height 6
click at [353, 203] on span at bounding box center [351, 203] width 8 height 8
click at [352, 203] on input "Allergen Declaration/ Allergy Statement" at bounding box center [350, 203] width 6 height 6
checkbox input "true"
click at [454, 294] on span "button" at bounding box center [459, 292] width 11 height 11
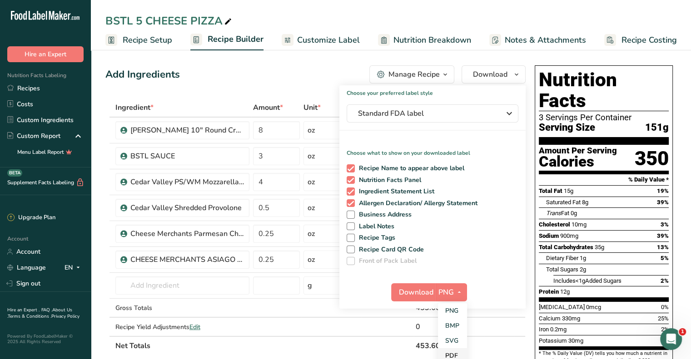
click at [458, 356] on link "PDF" at bounding box center [452, 355] width 29 height 15
click at [420, 292] on span "Download" at bounding box center [416, 292] width 35 height 11
click at [48, 92] on link "Recipes" at bounding box center [45, 88] width 91 height 16
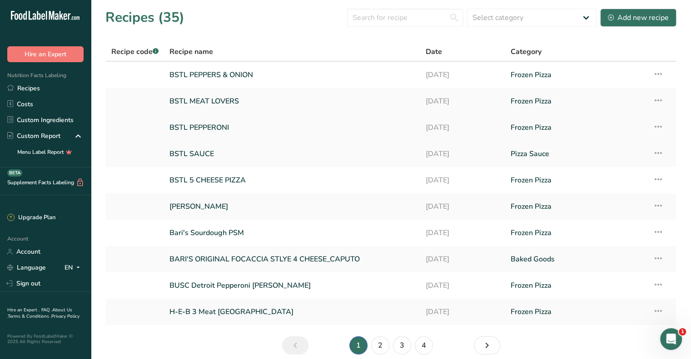
click at [199, 126] on link "BSTL PEPPERONI" at bounding box center [291, 127] width 245 height 19
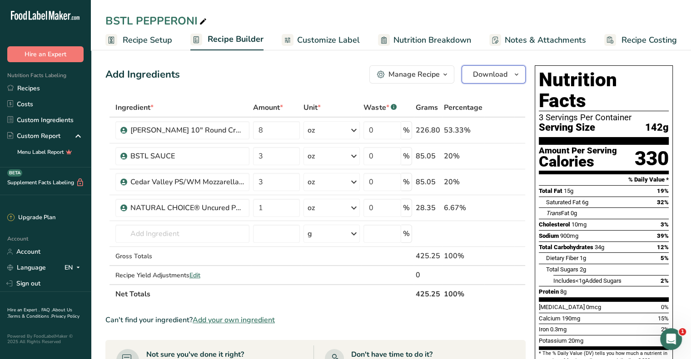
click at [512, 72] on span "button" at bounding box center [516, 74] width 11 height 11
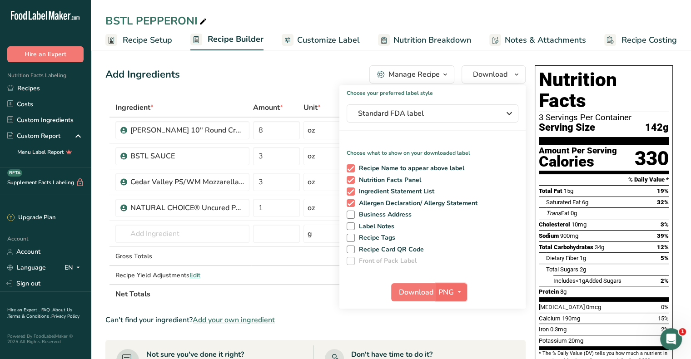
click at [456, 293] on icon "button" at bounding box center [459, 292] width 7 height 11
click at [458, 356] on link "PDF" at bounding box center [452, 355] width 29 height 15
click at [422, 293] on span "Download" at bounding box center [416, 292] width 35 height 11
click at [24, 87] on link "Recipes" at bounding box center [45, 88] width 91 height 16
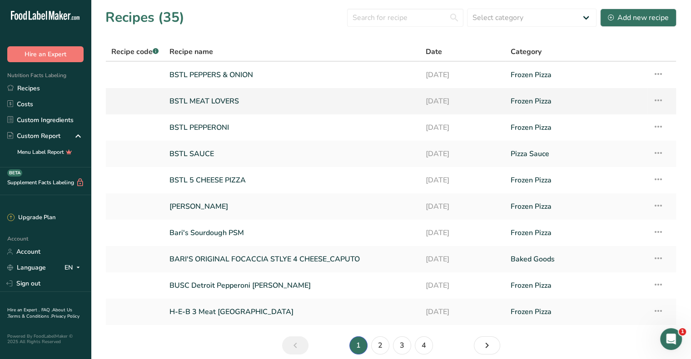
click at [210, 104] on link "BSTL MEAT LOVERS" at bounding box center [291, 101] width 245 height 19
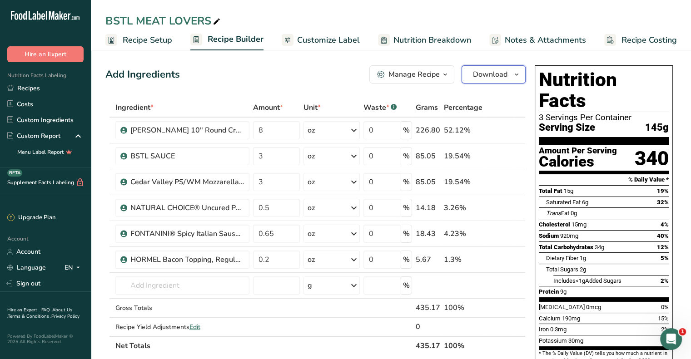
click at [516, 76] on icon "button" at bounding box center [516, 74] width 7 height 11
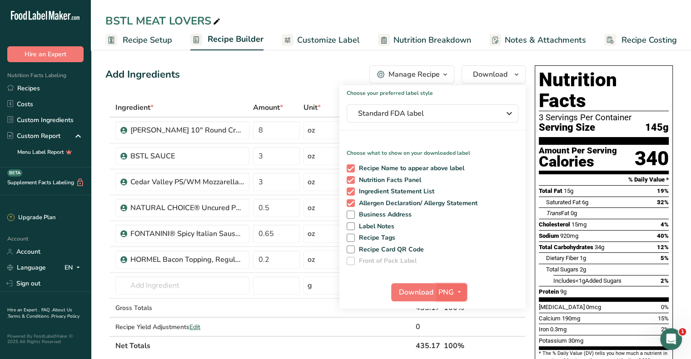
click at [461, 294] on icon "button" at bounding box center [459, 292] width 7 height 11
click at [458, 353] on link "PDF" at bounding box center [452, 355] width 29 height 15
click at [412, 288] on span "Download" at bounding box center [416, 292] width 35 height 11
click at [38, 89] on link "Recipes" at bounding box center [45, 88] width 91 height 16
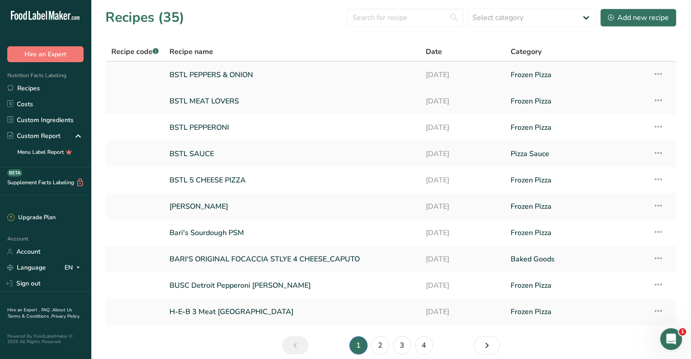
click at [242, 74] on link "BSTL PEPPERS & ONION" at bounding box center [291, 74] width 245 height 19
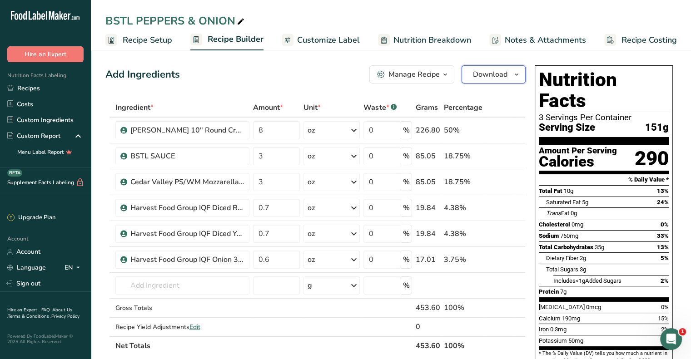
click at [513, 74] on icon "button" at bounding box center [516, 74] width 7 height 11
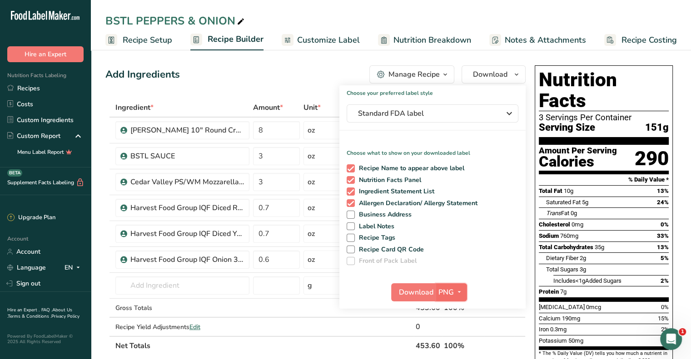
click at [448, 292] on span "PNG" at bounding box center [445, 292] width 15 height 11
click at [453, 351] on link "PDF" at bounding box center [452, 355] width 29 height 15
click at [426, 291] on span "Download" at bounding box center [416, 292] width 35 height 11
